Goal: Find specific page/section: Find specific page/section

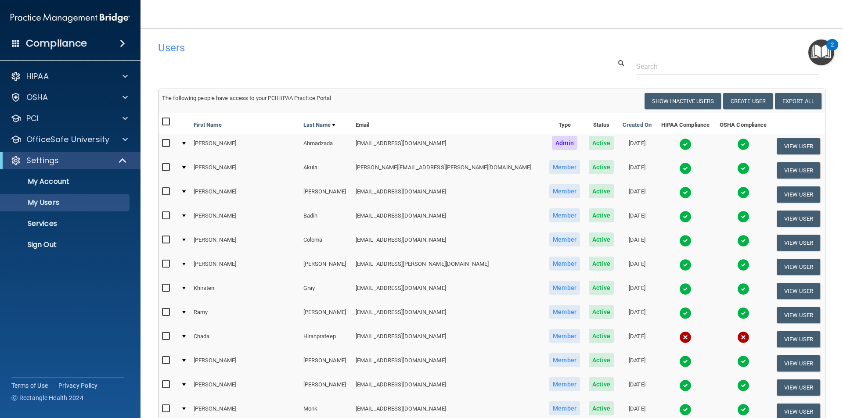
select select "20"
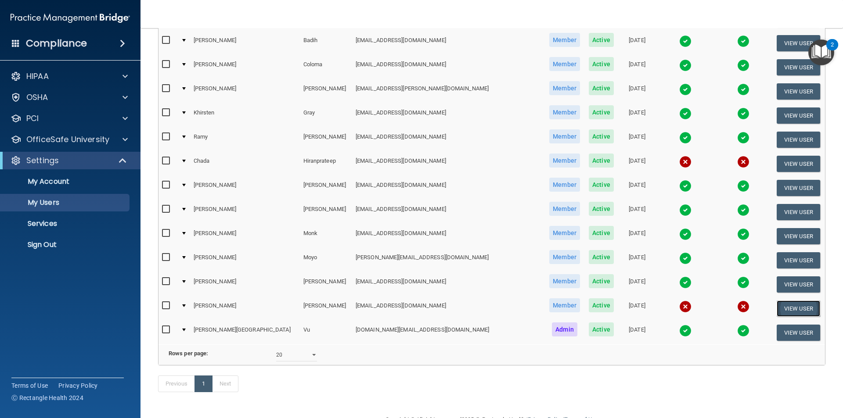
click at [781, 303] on button "View User" at bounding box center [798, 309] width 43 height 16
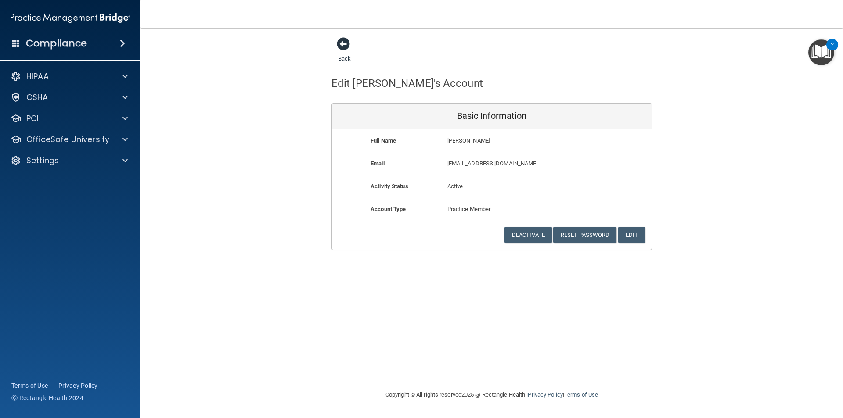
click at [341, 47] on span at bounding box center [343, 43] width 13 height 13
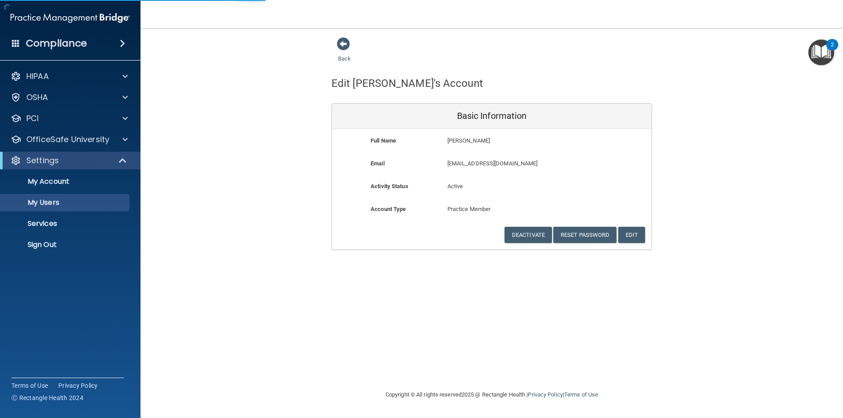
select select "20"
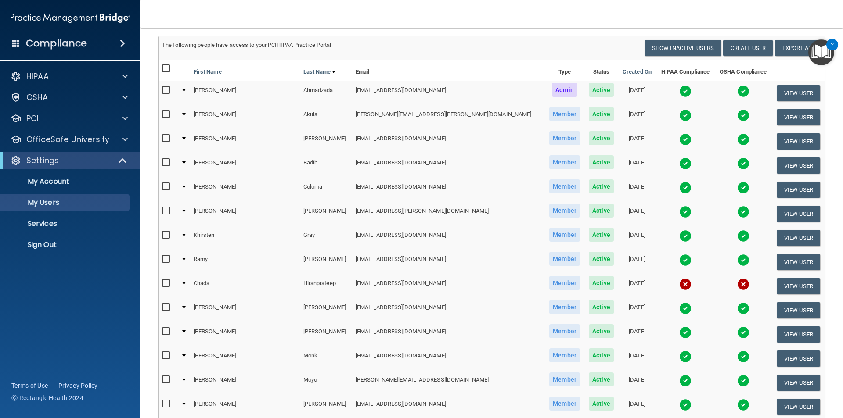
scroll to position [132, 0]
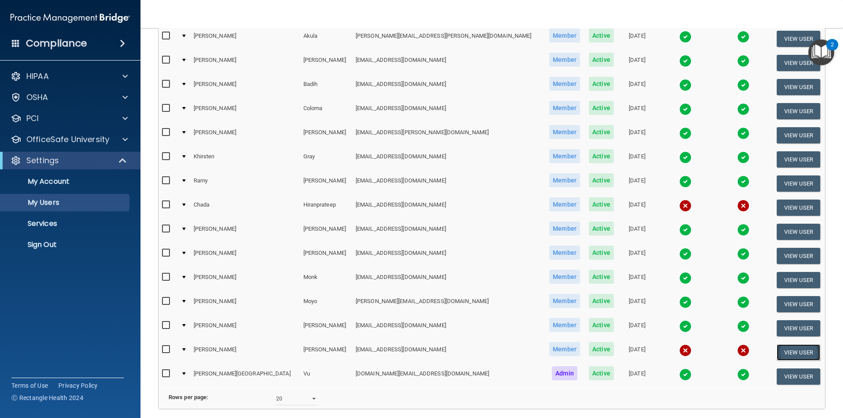
click at [777, 356] on button "View User" at bounding box center [798, 353] width 43 height 16
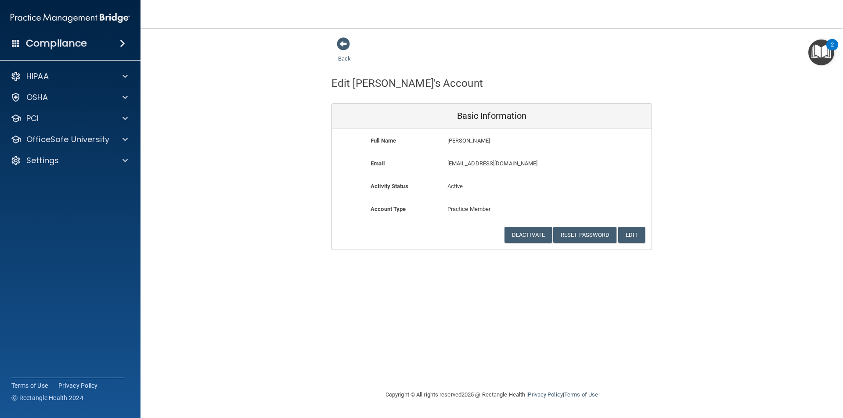
click at [820, 49] on img "Open Resource Center, 2 new notifications" at bounding box center [821, 53] width 26 height 26
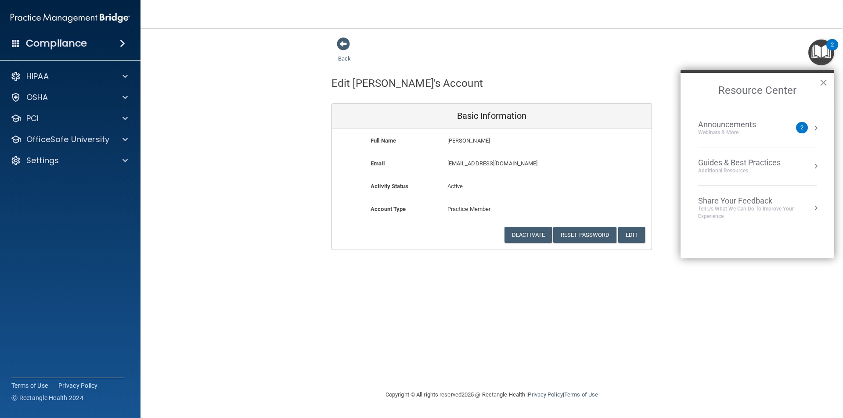
click at [823, 85] on button "×" at bounding box center [823, 83] width 8 height 14
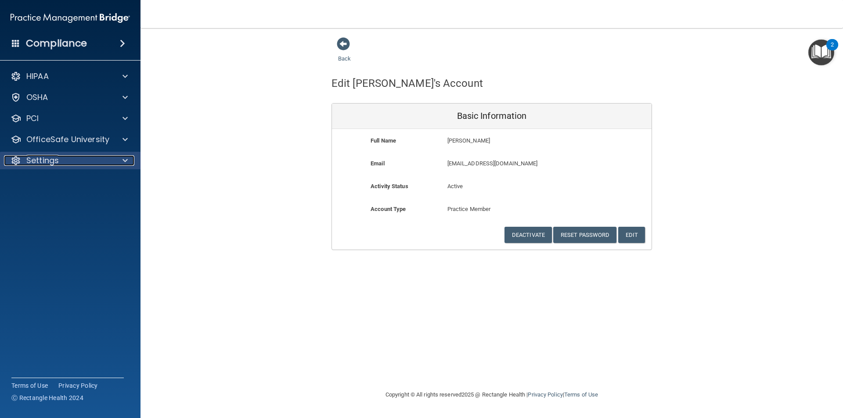
click at [120, 161] on div at bounding box center [124, 160] width 22 height 11
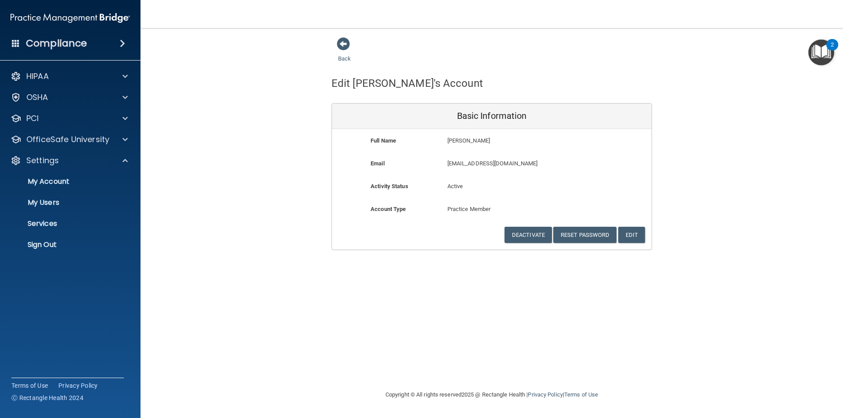
click at [717, 339] on div "Back Edit [PERSON_NAME]'s Account Basic Information Full Name [PERSON_NAME] [PE…" at bounding box center [491, 209] width 667 height 344
click at [69, 22] on img at bounding box center [70, 18] width 119 height 18
click at [69, 18] on img at bounding box center [70, 18] width 119 height 18
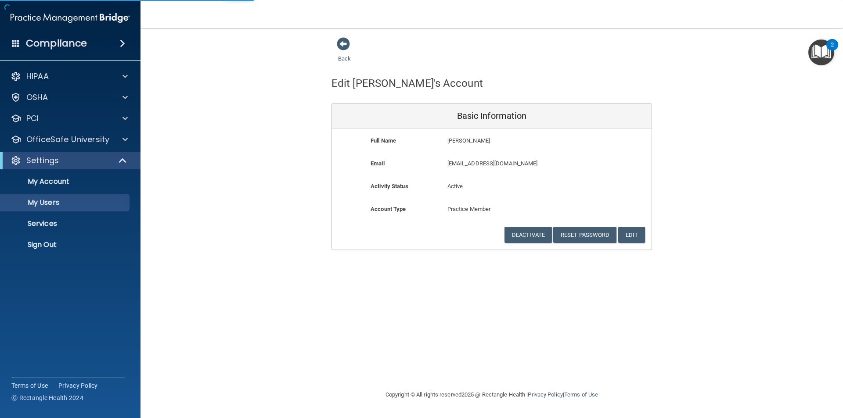
select select "20"
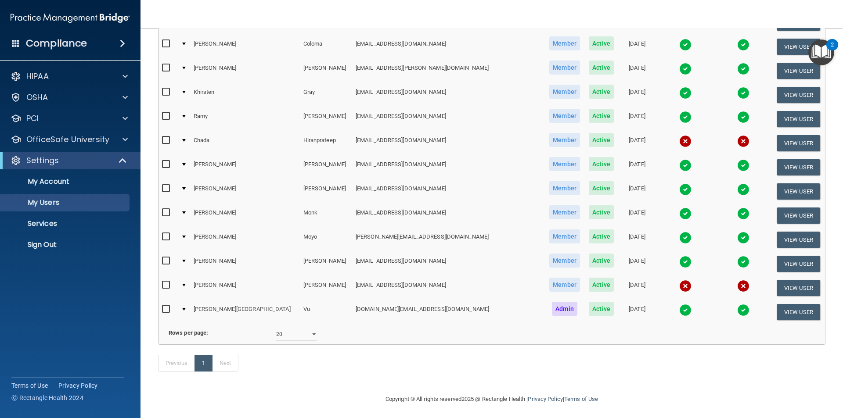
scroll to position [212, 0]
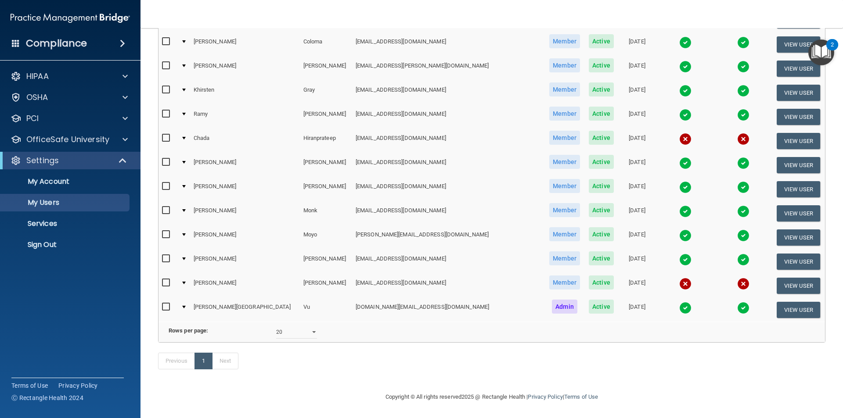
click at [620, 11] on nav "Toggle navigation [PERSON_NAME] [EMAIL_ADDRESS][DOMAIN_NAME] Manage My Enterpri…" at bounding box center [492, 14] width 703 height 28
